Goal: Check status: Check status

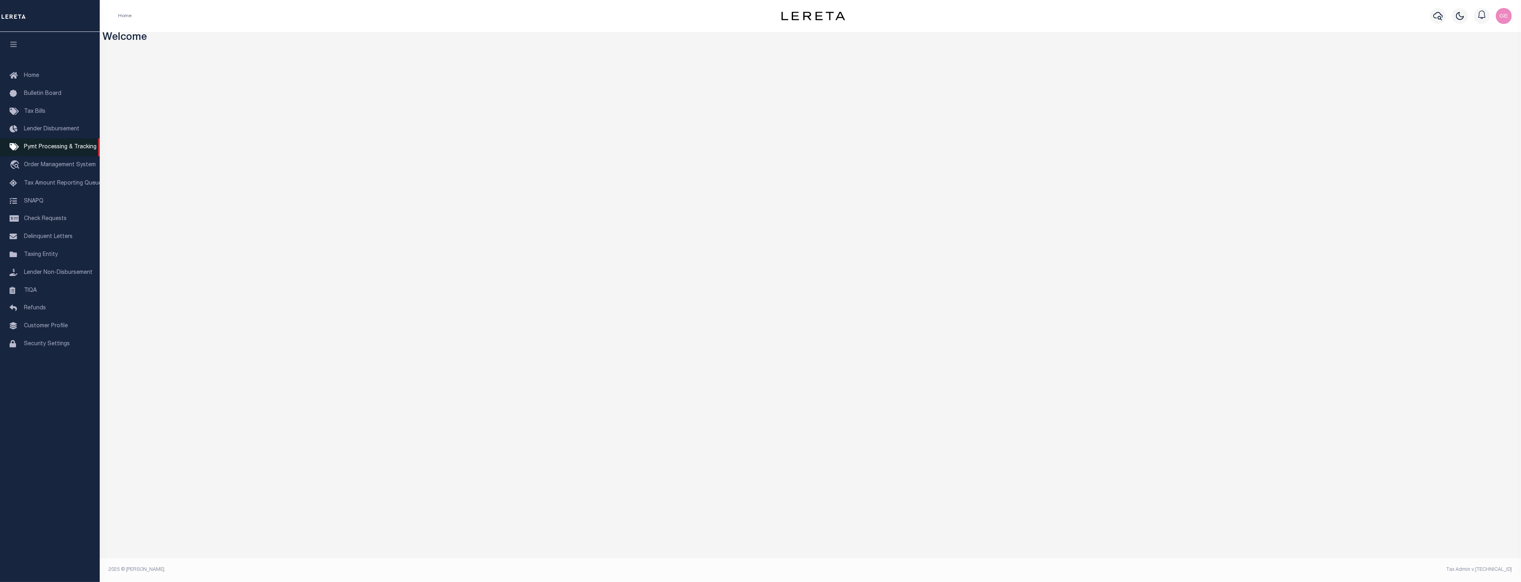
click at [75, 154] on link "Pymt Processing & Tracking" at bounding box center [50, 147] width 100 height 18
click at [46, 142] on link "Pymt Processing & Tracking" at bounding box center [50, 147] width 100 height 18
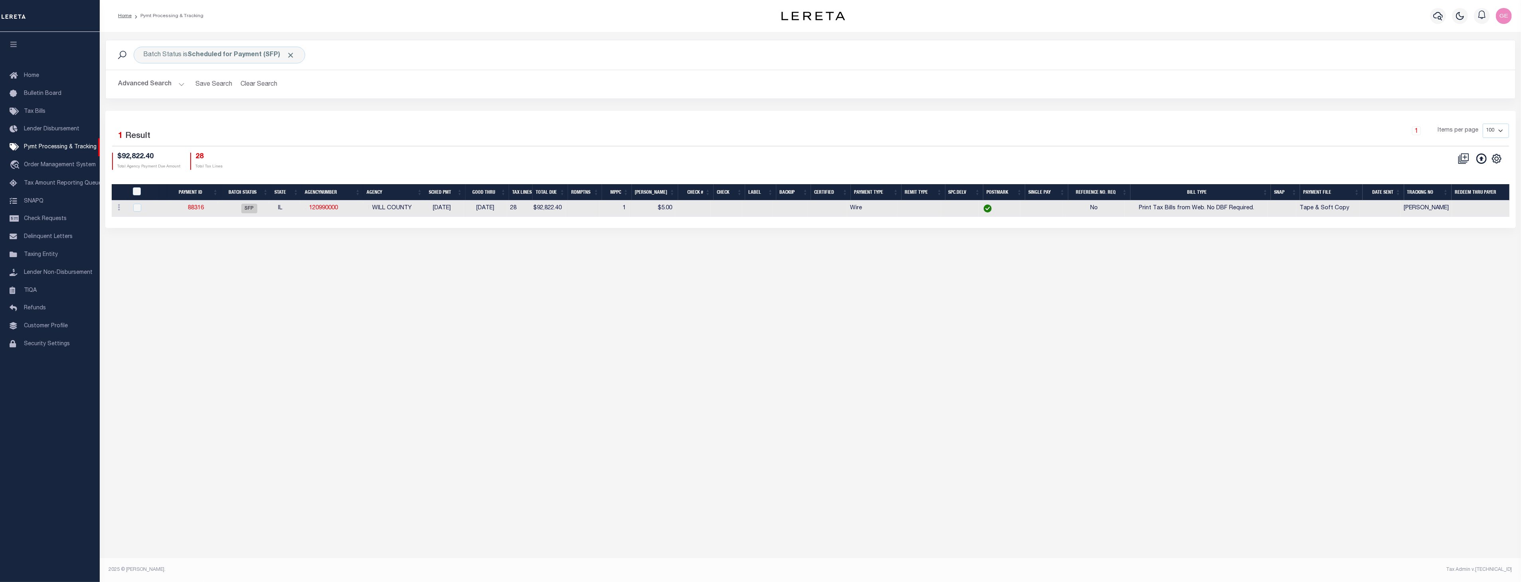
drag, startPoint x: 1102, startPoint y: 223, endPoint x: 1198, endPoint y: 227, distance: 95.4
click at [1198, 227] on div "Selected 1 Result 1 Items per page 100 200 500 1000 $92,822.40 28" at bounding box center [810, 169] width 1411 height 117
drag, startPoint x: 1189, startPoint y: 217, endPoint x: 1111, endPoint y: 216, distance: 77.8
click at [1112, 216] on tr "ACTIONS Delete Batch 88316 SFP IL 120990000 WILL COUNTY 08/20/2025 08/29/2025 2…" at bounding box center [815, 209] width 1406 height 16
drag, startPoint x: 1111, startPoint y: 216, endPoint x: 1039, endPoint y: 230, distance: 74.0
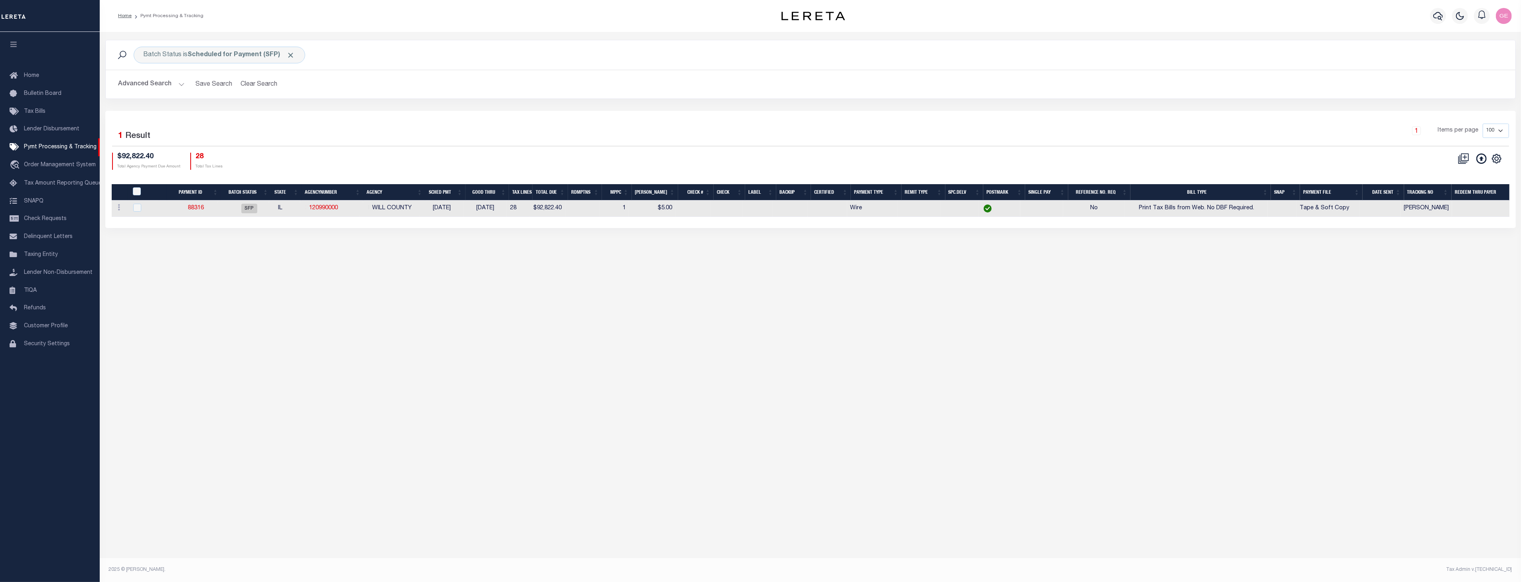
click at [1042, 230] on div "Batch Status is Scheduled for Payment (SFP) Search Advanced Search Save Search …" at bounding box center [810, 142] width 1421 height 220
click at [835, 260] on div "Batch Status is Scheduled for Payment (SFP) Search Advanced Search Save Search …" at bounding box center [810, 294] width 1421 height 524
click at [182, 84] on button "Advanced Search" at bounding box center [151, 85] width 66 height 16
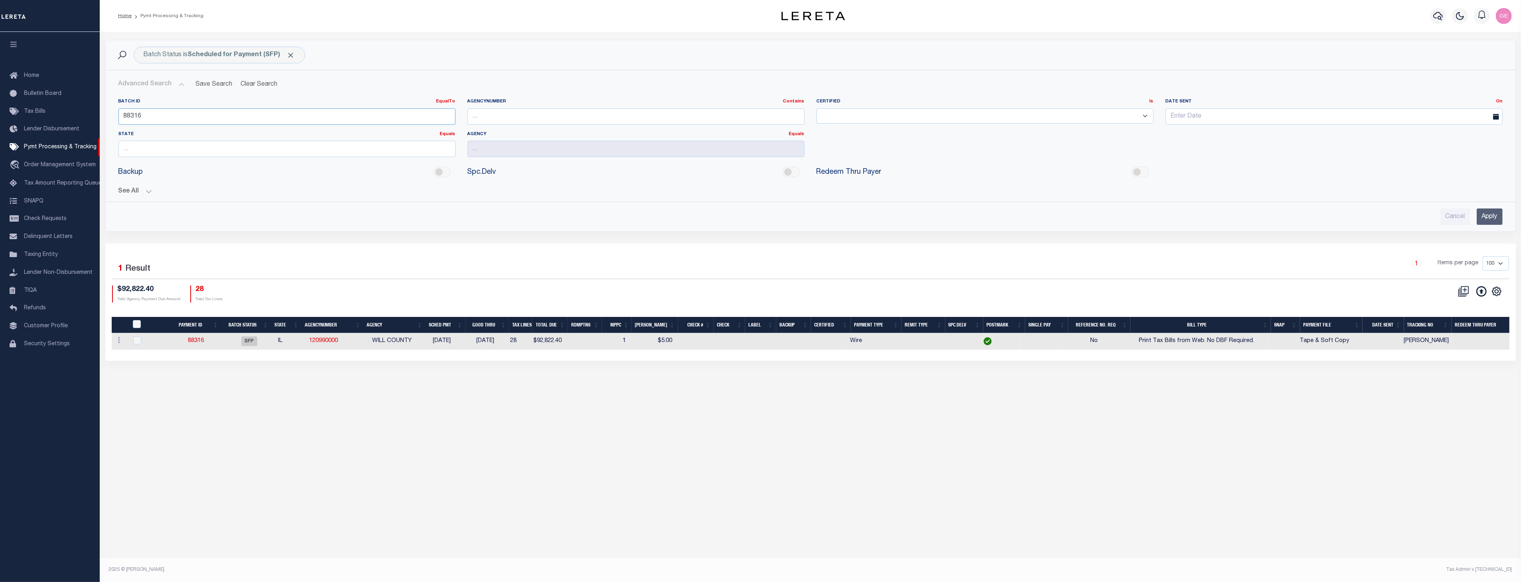
click at [419, 117] on input "88316" at bounding box center [286, 117] width 337 height 16
click at [1494, 225] on div "Advanced Search Save Search Clear Search PayeeSearchTable_dynamictable_____Defa…" at bounding box center [811, 150] width 1410 height 161
click at [1497, 221] on input "Apply" at bounding box center [1490, 217] width 26 height 16
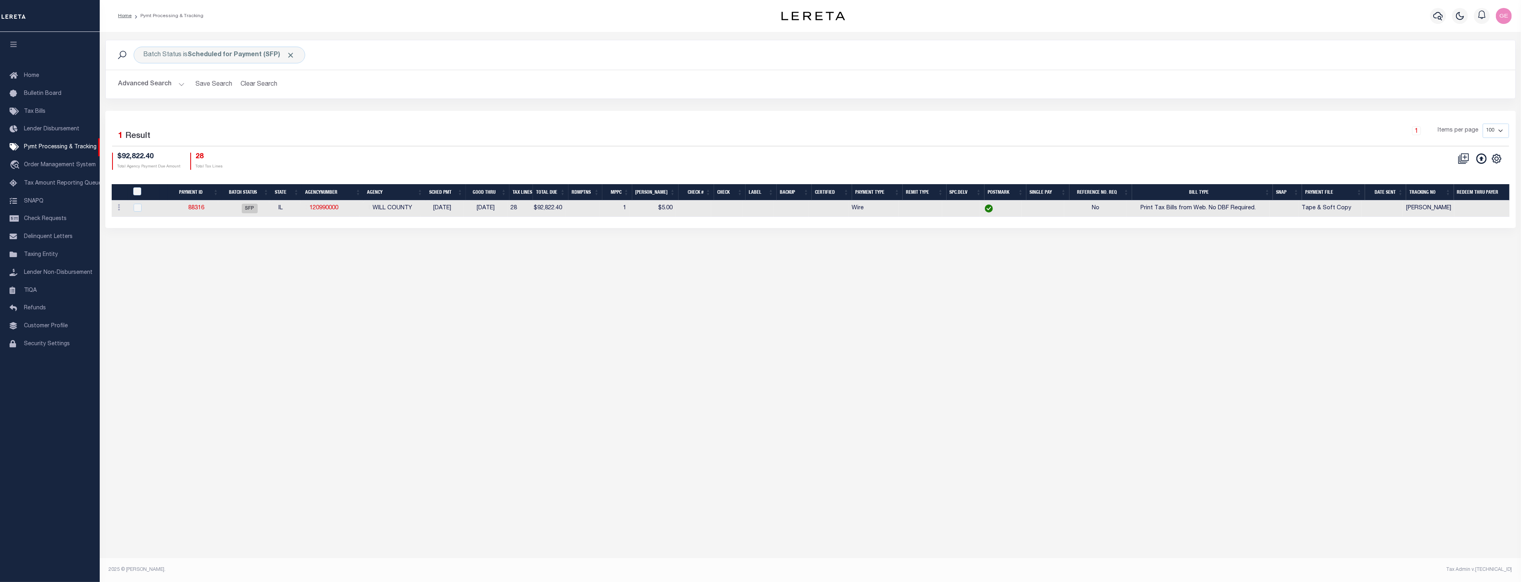
click at [176, 83] on button "Advanced Search" at bounding box center [151, 85] width 66 height 16
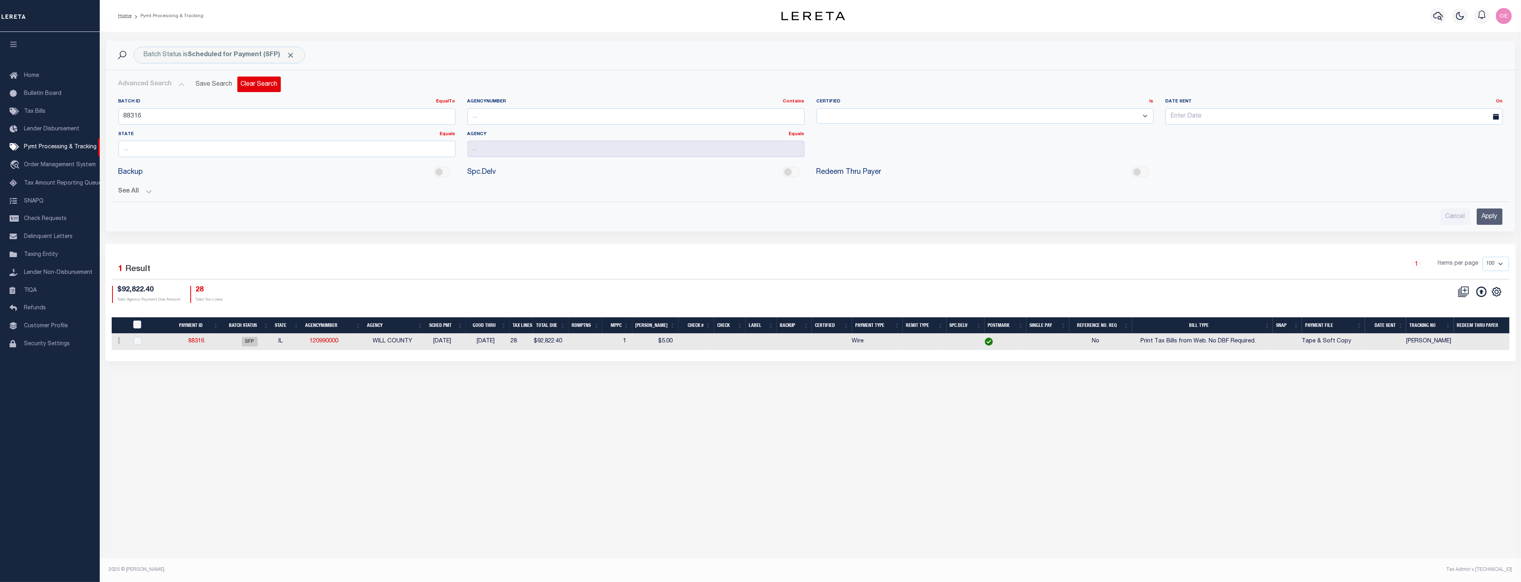
click at [249, 86] on button "Clear Search" at bounding box center [258, 85] width 43 height 16
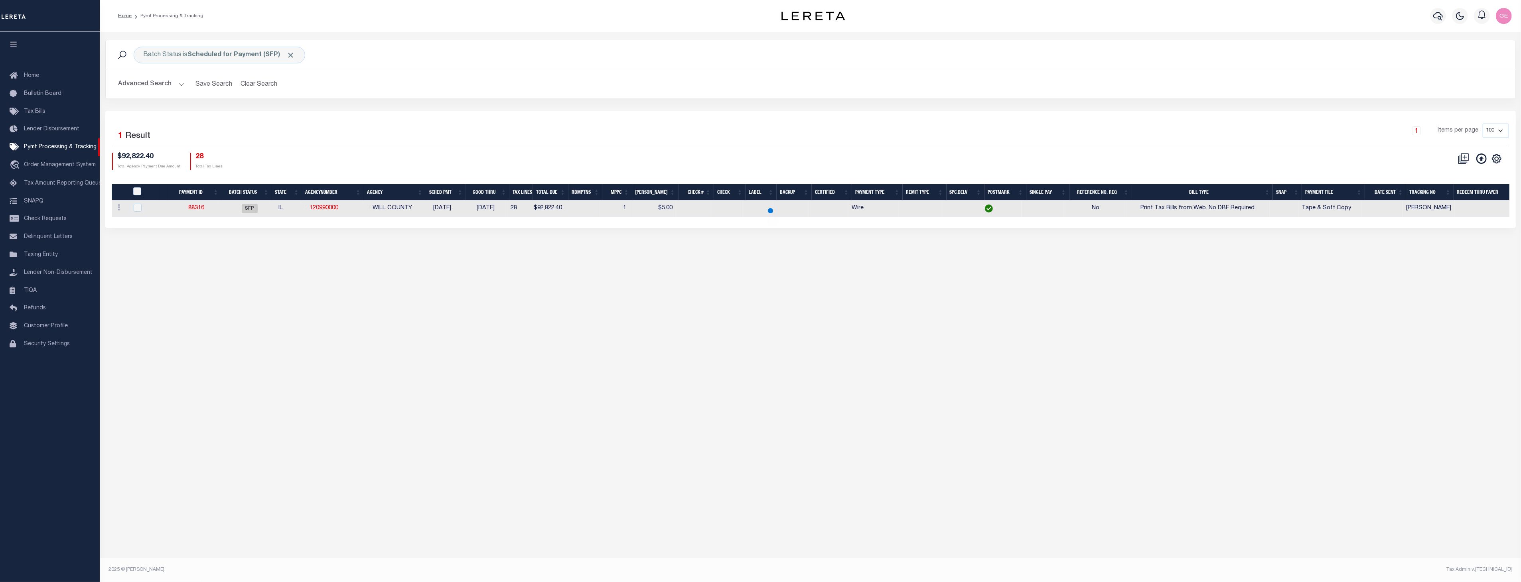
click at [249, 86] on button "Clear Search" at bounding box center [258, 85] width 43 height 16
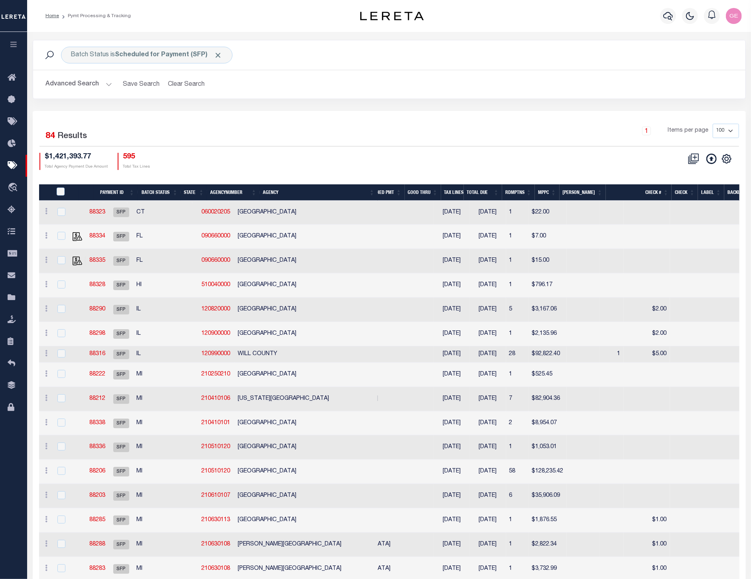
click at [549, 161] on div "CSV Export Selected Print Show Filter Show Search Columns 0: 1: PayeePmtBatchSt…" at bounding box center [564, 161] width 350 height 17
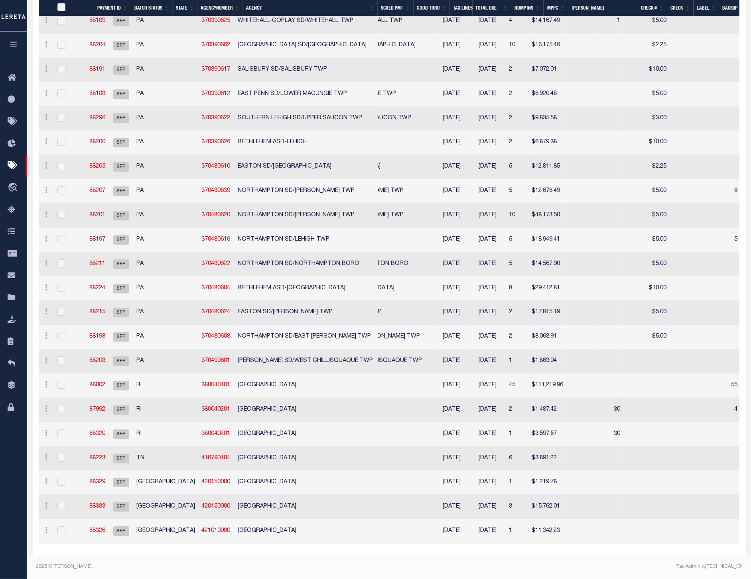
drag, startPoint x: 405, startPoint y: 549, endPoint x: 423, endPoint y: 548, distance: 18.8
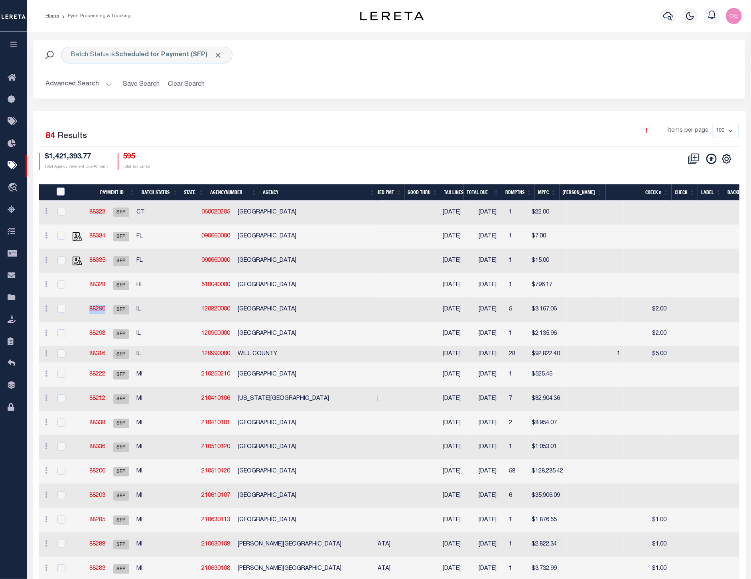
drag, startPoint x: 125, startPoint y: 307, endPoint x: 92, endPoint y: 304, distance: 33.3
click at [92, 304] on tr "ACTIONS Delete Batch 88290 SFP IL 120820000 ST CLAIR COUNTY" at bounding box center [211, 310] width 345 height 24
copy tr "88290"
click at [102, 79] on button "Advanced Search" at bounding box center [79, 85] width 66 height 16
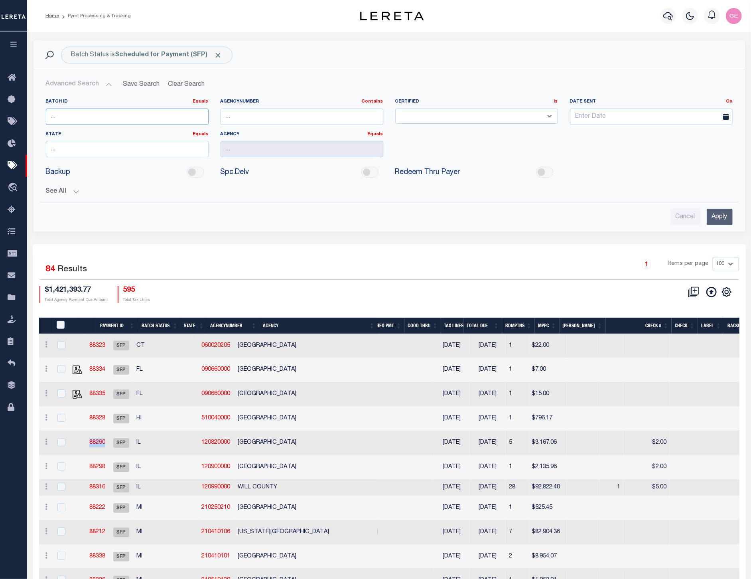
click at [118, 121] on input "number" at bounding box center [127, 117] width 163 height 16
paste input "88290"
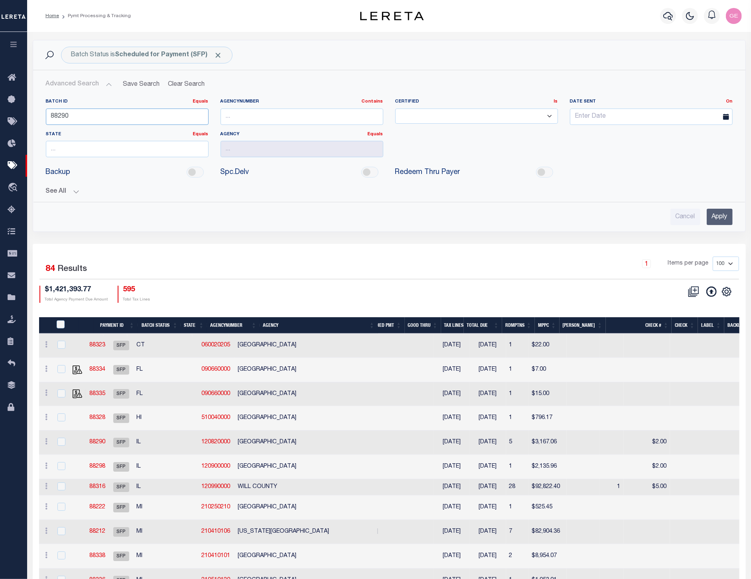
type input "88290"
click at [714, 222] on input "Apply" at bounding box center [720, 217] width 26 height 16
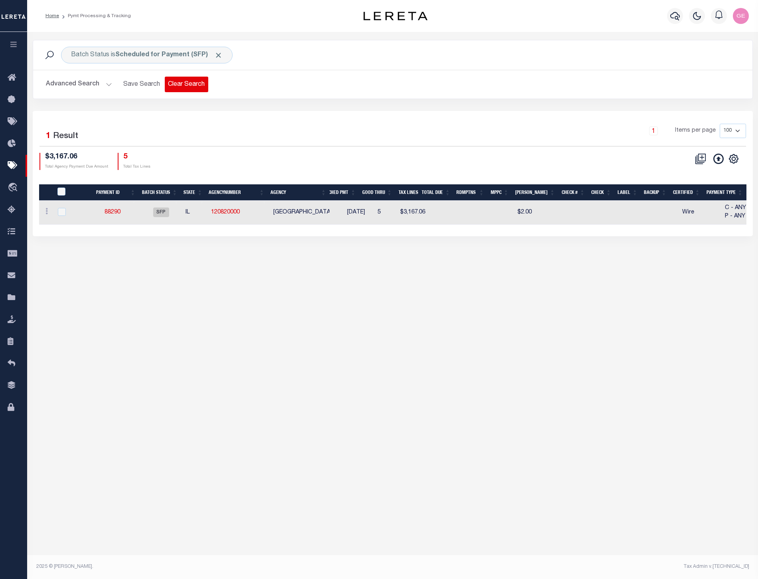
click at [182, 87] on button "Clear Search" at bounding box center [186, 85] width 43 height 16
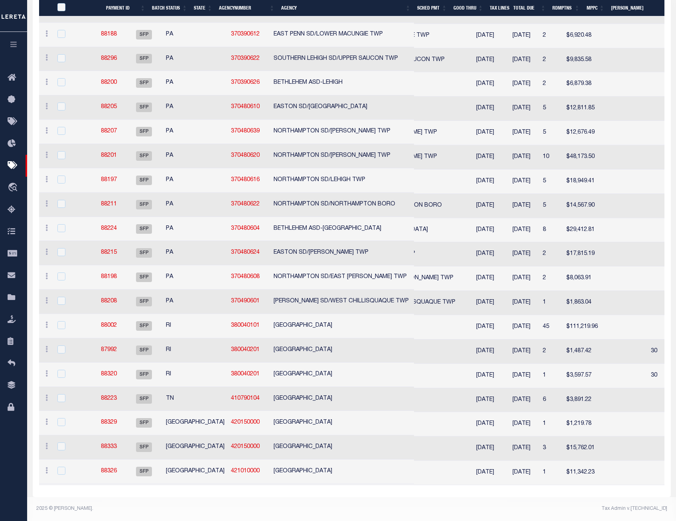
drag, startPoint x: 307, startPoint y: 491, endPoint x: 353, endPoint y: 492, distance: 46.3
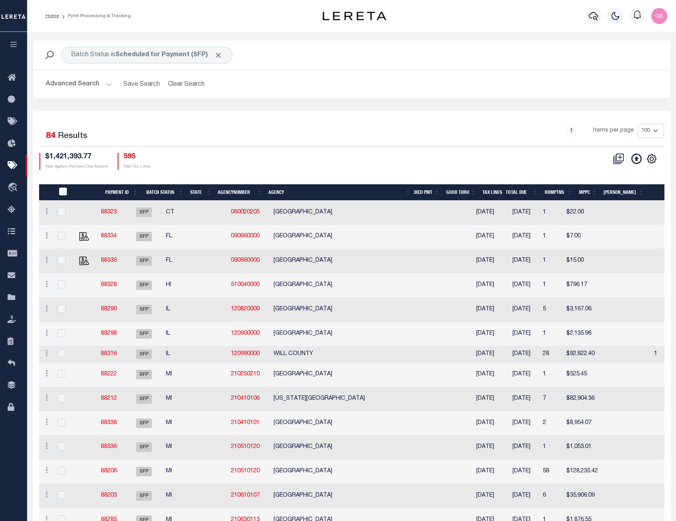
click at [654, 126] on select "100 200 500 1000" at bounding box center [651, 131] width 26 height 14
select select "200"
click at [638, 124] on select "100 200 500 1000" at bounding box center [651, 131] width 26 height 14
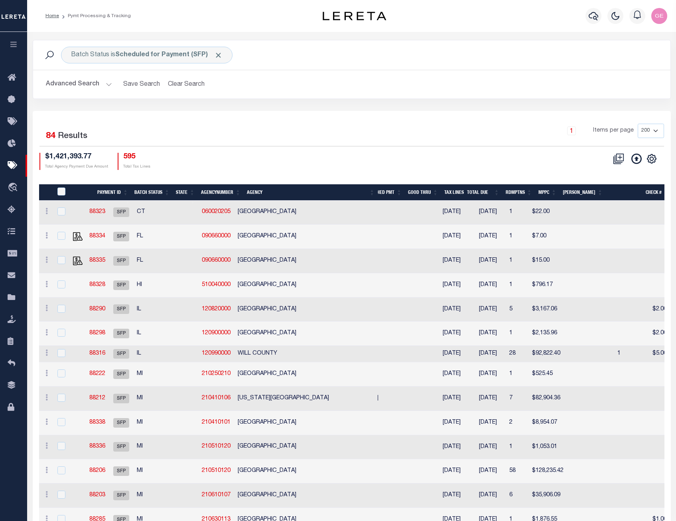
click at [648, 126] on select "100 200 500 1000" at bounding box center [651, 131] width 26 height 14
click at [514, 136] on div "1 Items per page 100 200 500 1000" at bounding box center [432, 134] width 466 height 21
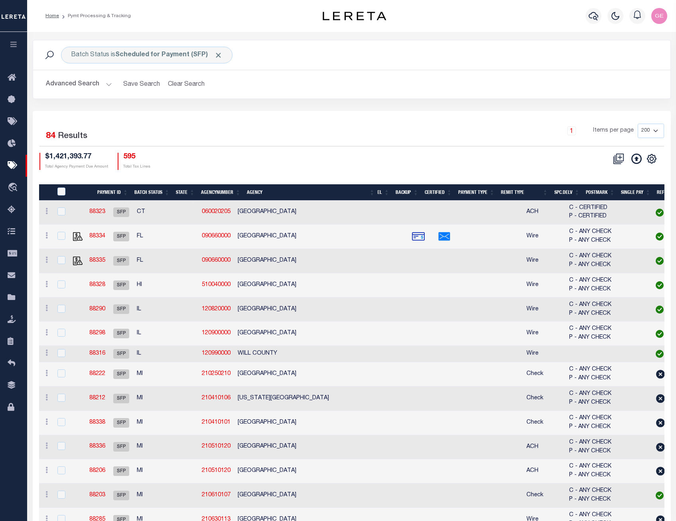
drag, startPoint x: 475, startPoint y: 182, endPoint x: 458, endPoint y: 158, distance: 29.4
click at [458, 158] on div "CSV Export Selected Print Show Filter Show Search Columns 0: 1: PayeePmtBatchSt…" at bounding box center [508, 161] width 312 height 17
